Goal: Information Seeking & Learning: Learn about a topic

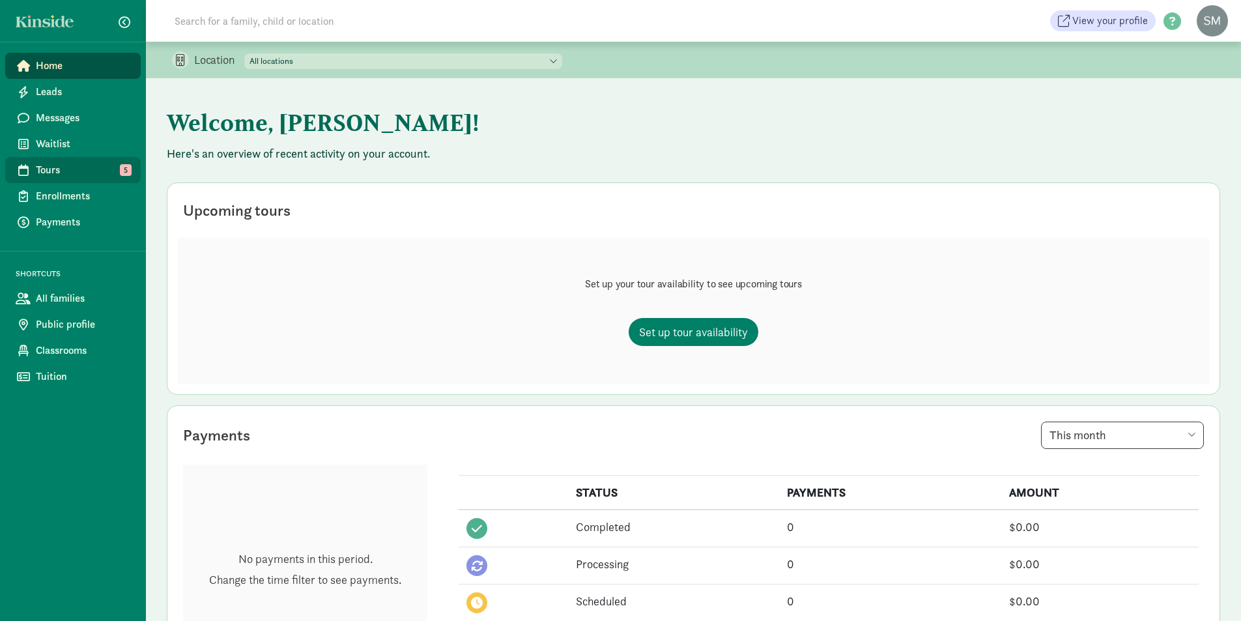
click at [65, 170] on span "Tours" at bounding box center [83, 170] width 94 height 16
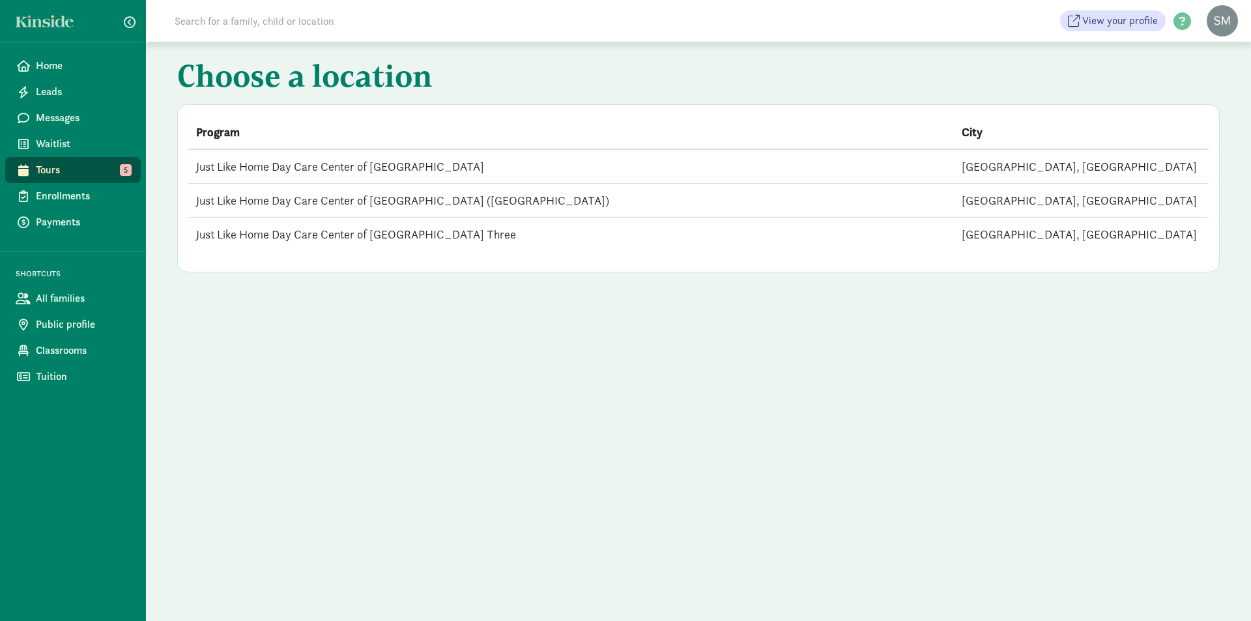
click at [368, 190] on td "Just Like Home Day Care Center of [GEOGRAPHIC_DATA] ([GEOGRAPHIC_DATA])" at bounding box center [571, 201] width 766 height 34
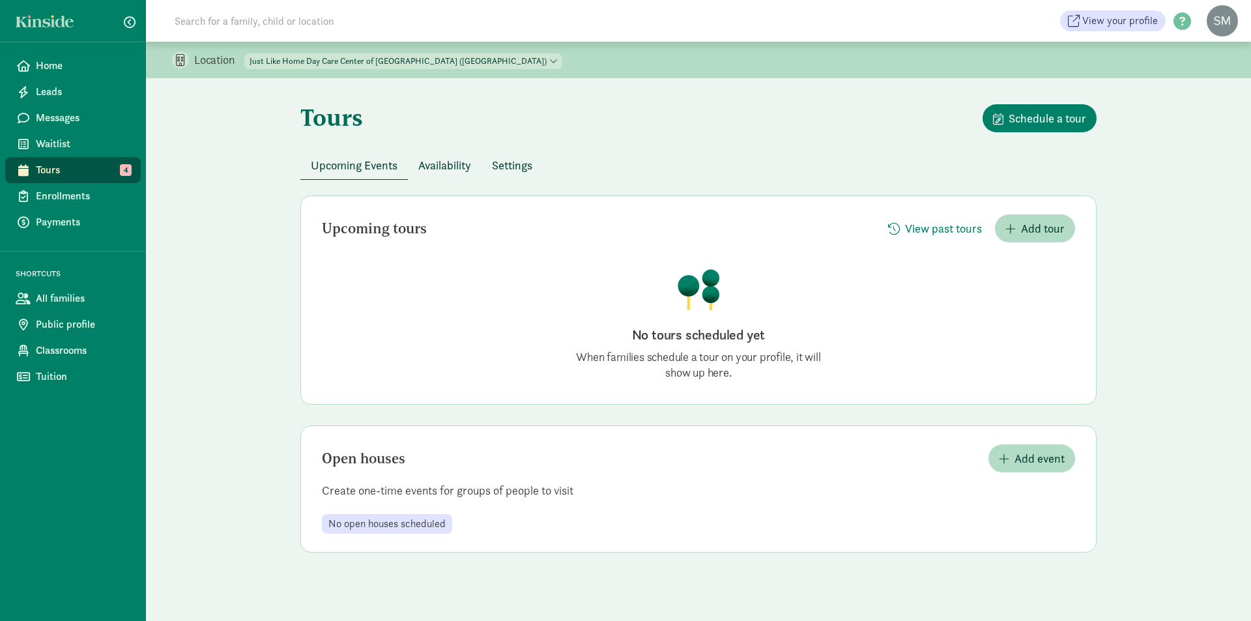
click at [450, 167] on span "Availability" at bounding box center [444, 165] width 53 height 18
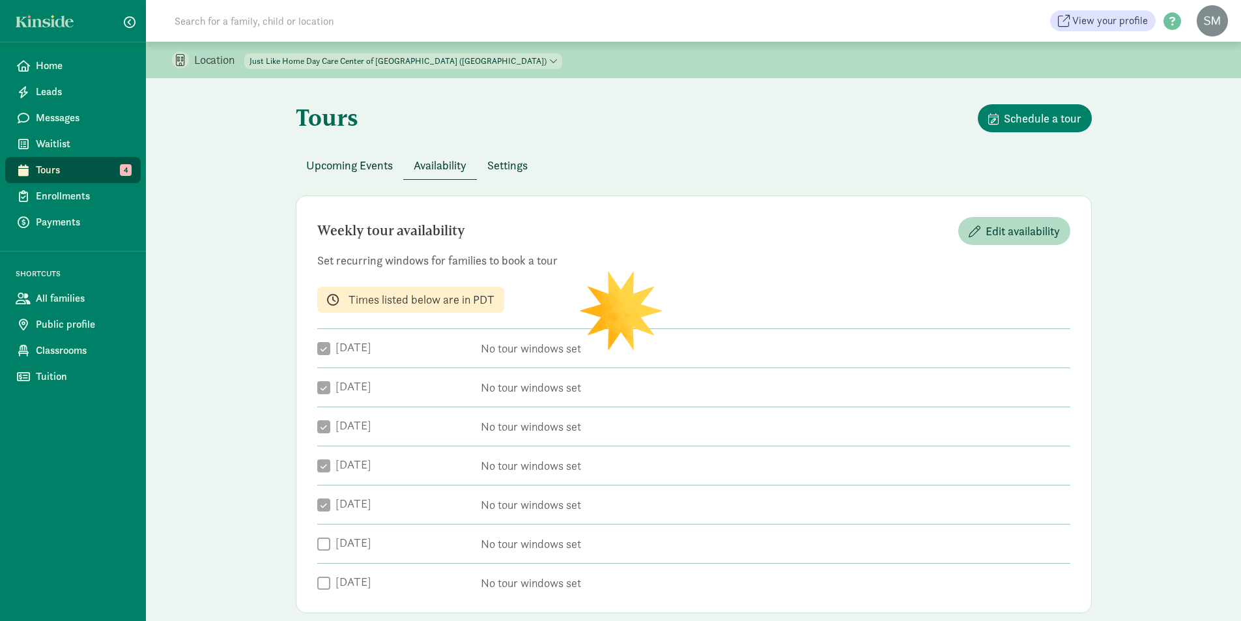
checkbox input "true"
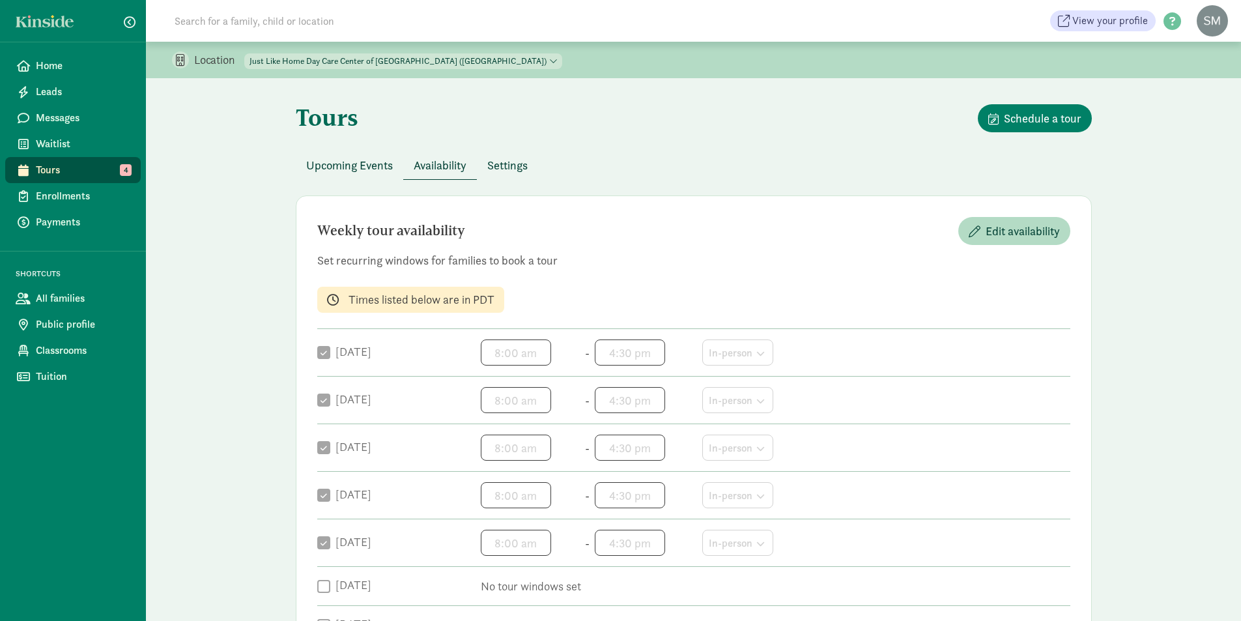
click at [68, 166] on span "Tours" at bounding box center [83, 170] width 94 height 16
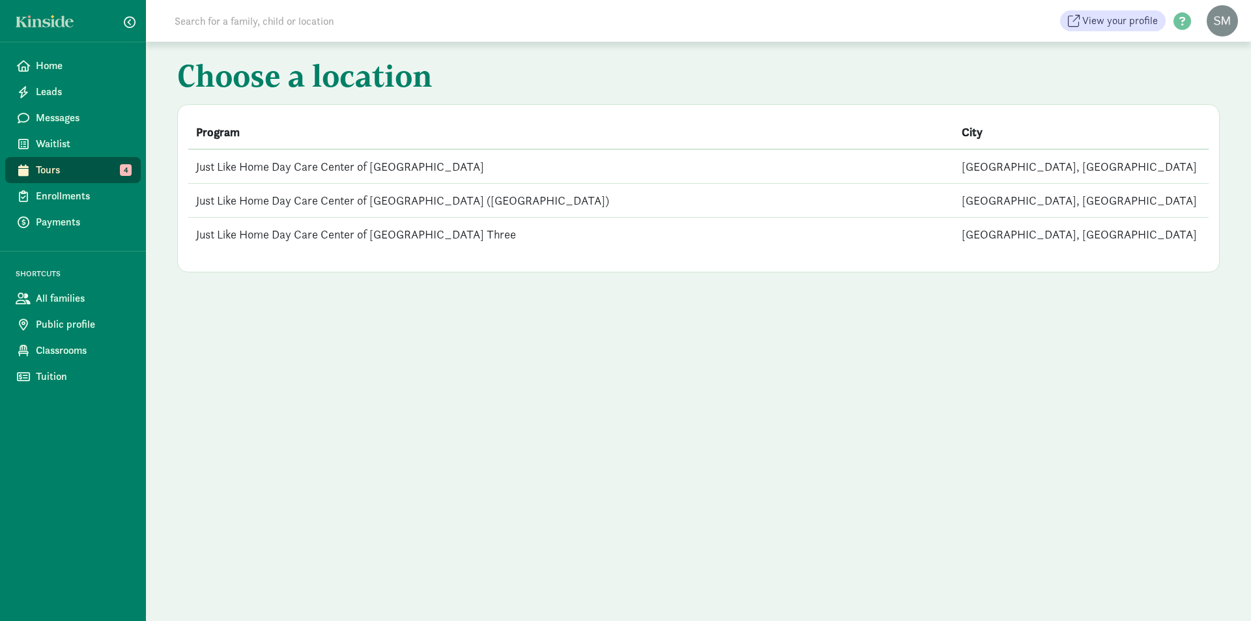
click at [376, 235] on td "Just Like Home Day Care Center of [GEOGRAPHIC_DATA] Three" at bounding box center [571, 235] width 766 height 34
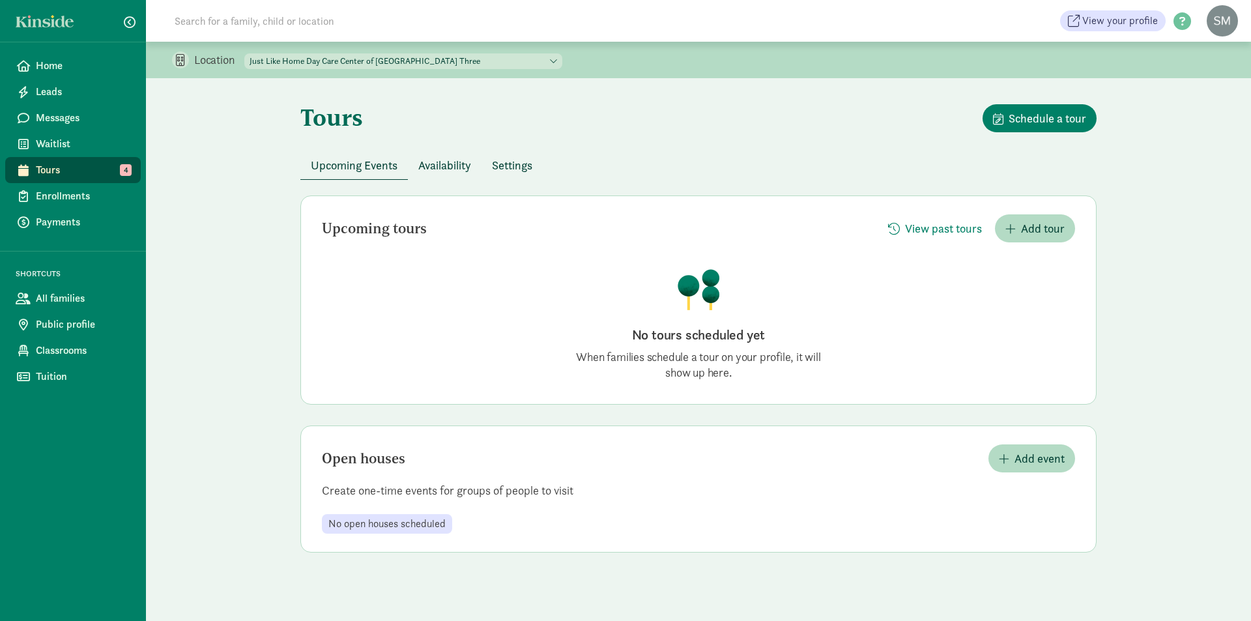
click at [56, 173] on span "Tours" at bounding box center [83, 170] width 94 height 16
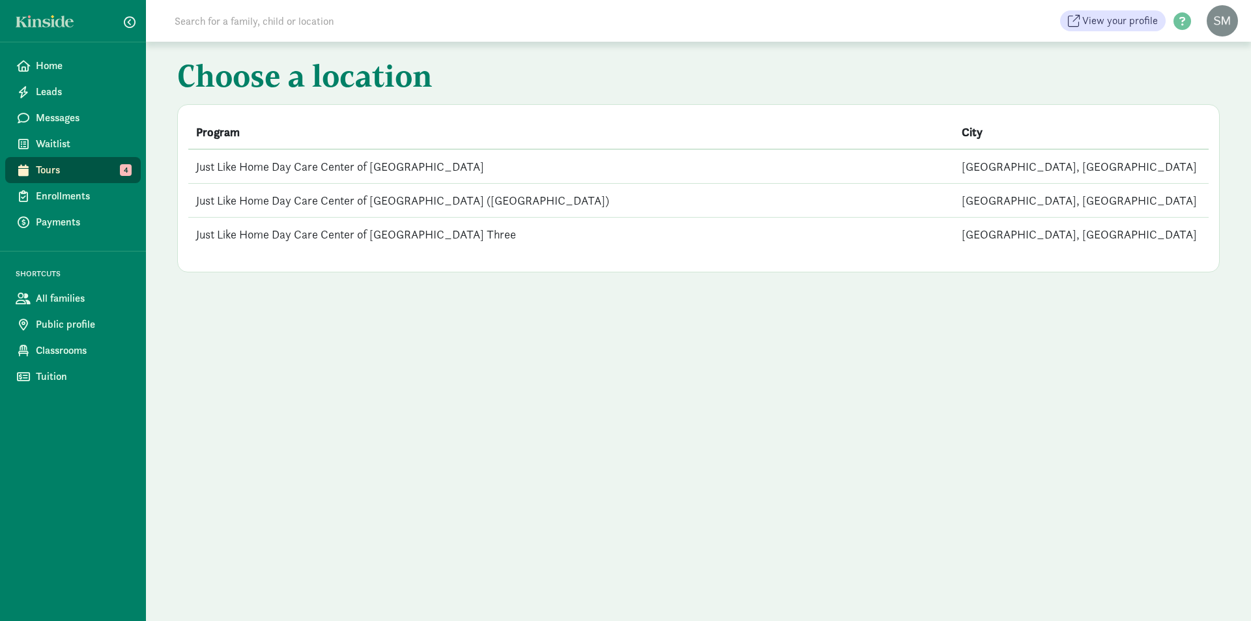
click at [388, 158] on td "Just Like Home Day Care Center of [GEOGRAPHIC_DATA]" at bounding box center [571, 166] width 766 height 35
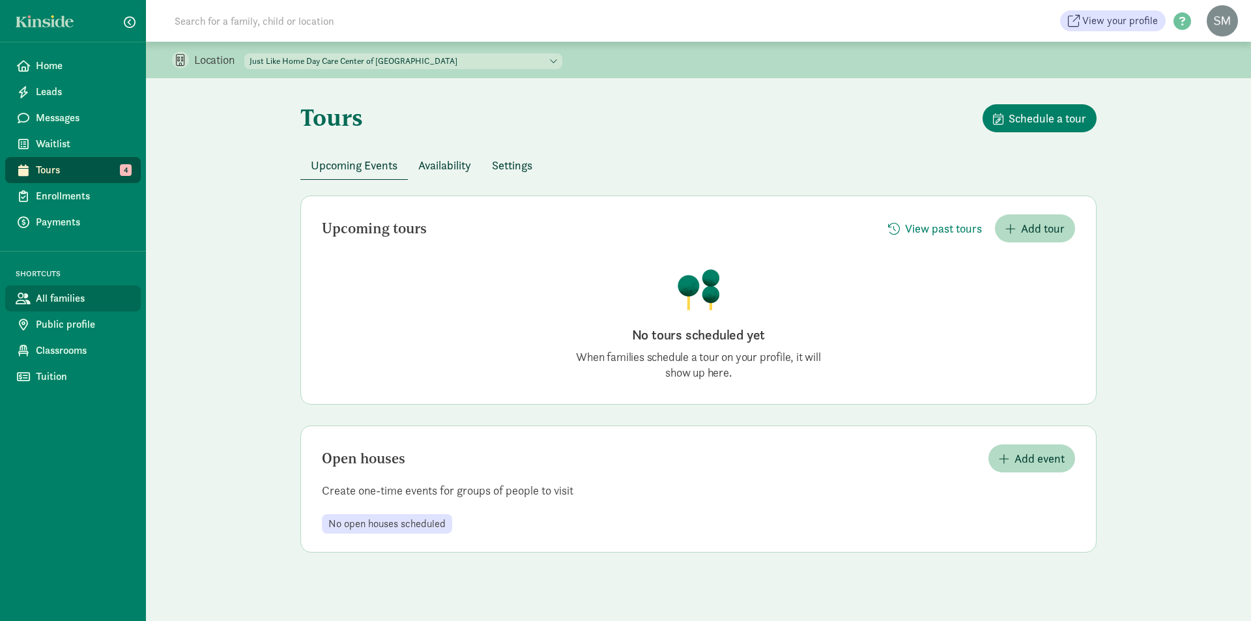
click at [35, 292] on link "All families" at bounding box center [73, 298] width 136 height 26
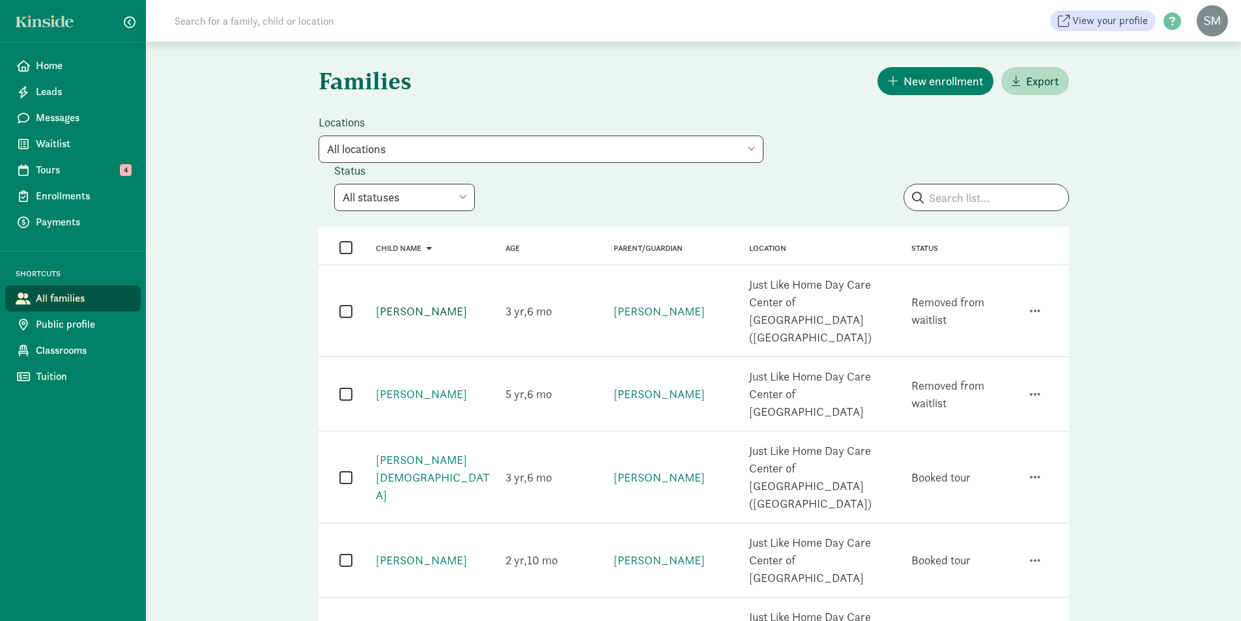
click at [418, 304] on link "[PERSON_NAME]" at bounding box center [421, 311] width 91 height 15
click at [475, 184] on select "All statuses Enrolled Inactive Removed from waitlist On waitlist Booked tour Le…" at bounding box center [404, 197] width 141 height 27
select select "booked_tour"
click at [475, 184] on select "All statuses Enrolled Inactive Removed from waitlist On waitlist Booked tour Le…" at bounding box center [404, 197] width 141 height 27
click at [599, 153] on select "All locations Just Like Home Day Care Center of Lakewood Four Just Like Home Da…" at bounding box center [541, 149] width 445 height 27
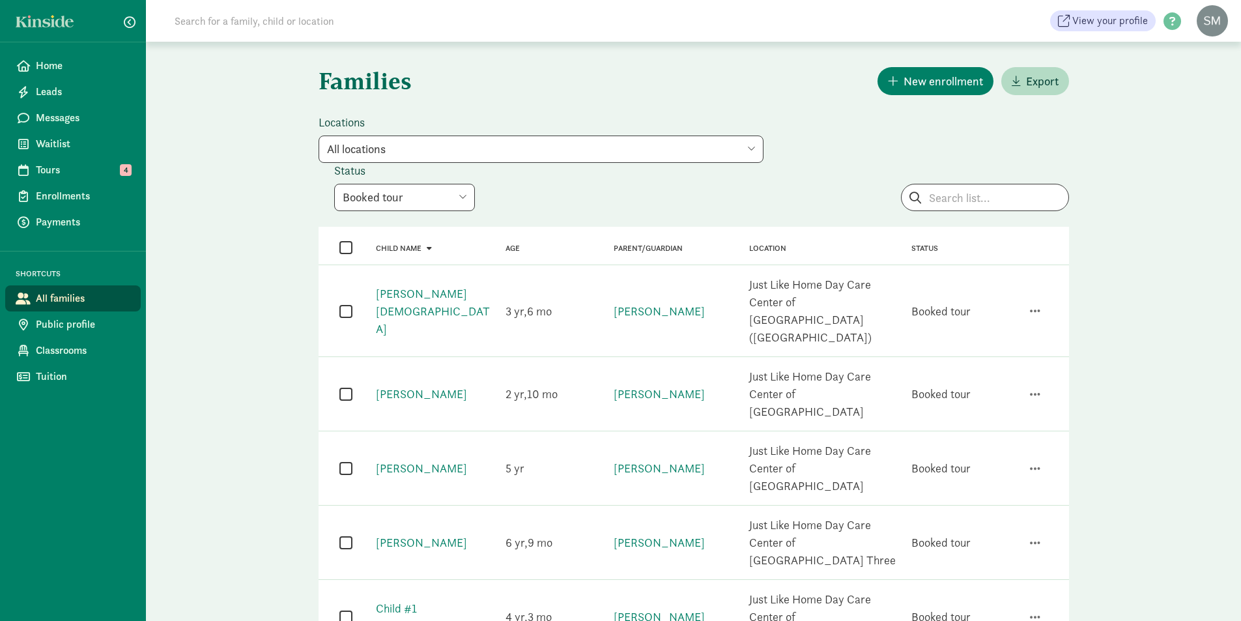
click at [837, 128] on div "Locations All locations Just Like Home Day Care Center of Lakewood Four Just Li…" at bounding box center [598, 163] width 559 height 96
